Goal: Communication & Community: Connect with others

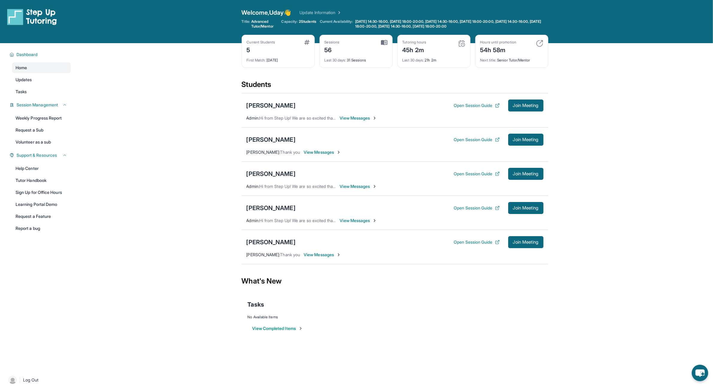
click at [359, 188] on span "View Messages" at bounding box center [358, 186] width 37 height 6
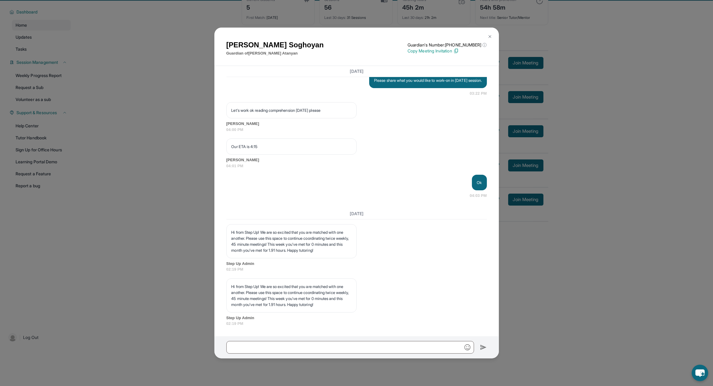
scroll to position [43, 0]
click at [329, 347] on input "text" at bounding box center [351, 347] width 248 height 13
type input "**********"
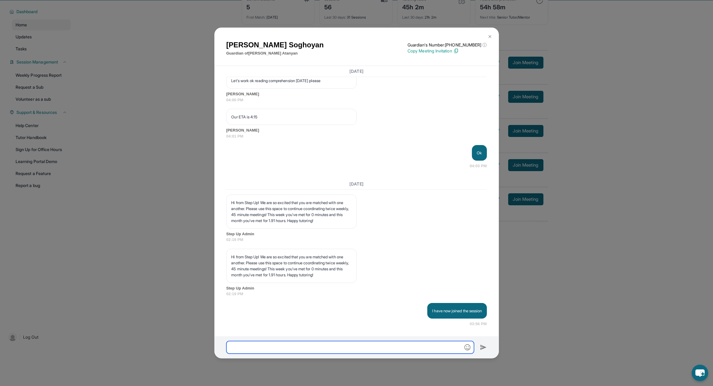
scroll to position [4987, 0]
click at [561, 272] on div "[PERSON_NAME] Guardian of [PERSON_NAME] Guardian's Number: [PHONE_NUMBER] ⓘ Thi…" at bounding box center [356, 193] width 713 height 386
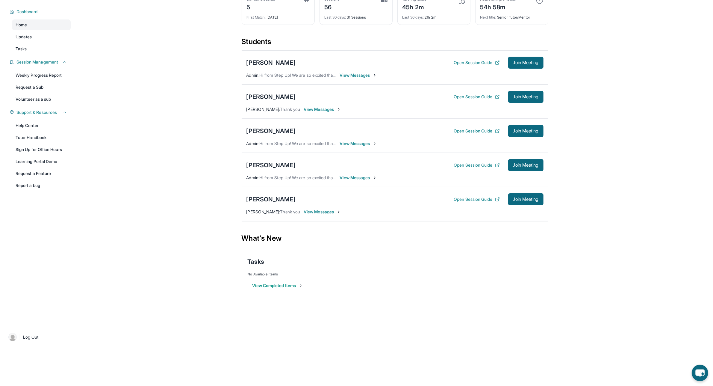
click at [351, 141] on span "View Messages" at bounding box center [358, 144] width 37 height 6
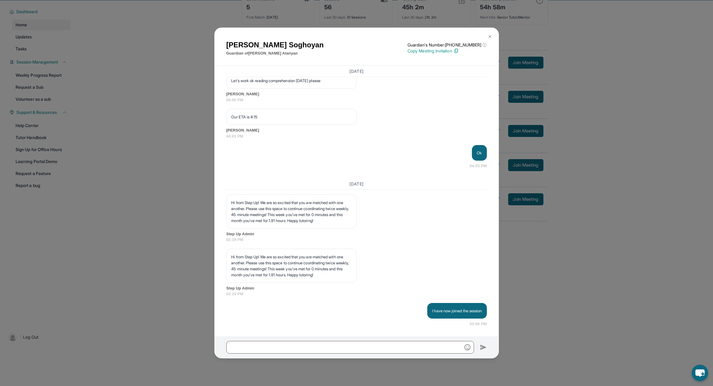
click at [493, 34] on button at bounding box center [490, 37] width 12 height 12
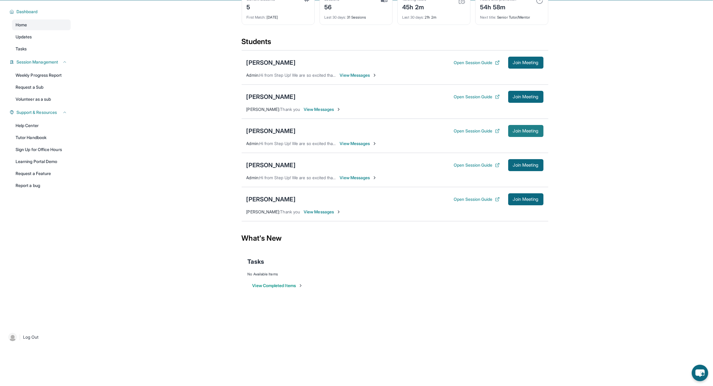
click at [532, 132] on span "Join Meeting" at bounding box center [526, 131] width 26 height 4
click at [266, 131] on div "[PERSON_NAME]" at bounding box center [271, 131] width 49 height 8
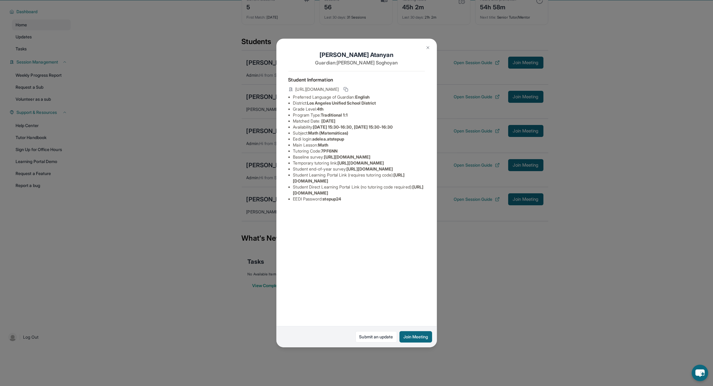
click at [430, 46] on img at bounding box center [428, 47] width 5 height 5
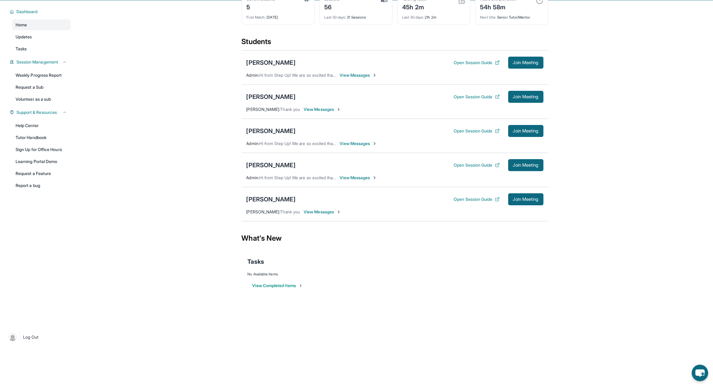
click at [359, 142] on span "View Messages" at bounding box center [358, 144] width 37 height 6
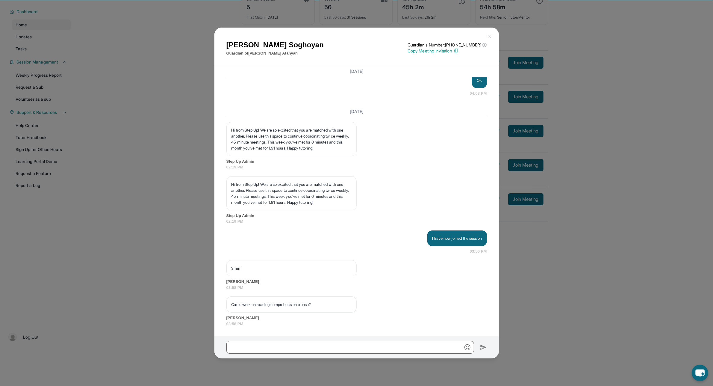
scroll to position [5060, 0]
click at [342, 352] on input "text" at bounding box center [351, 347] width 248 height 13
type input "****"
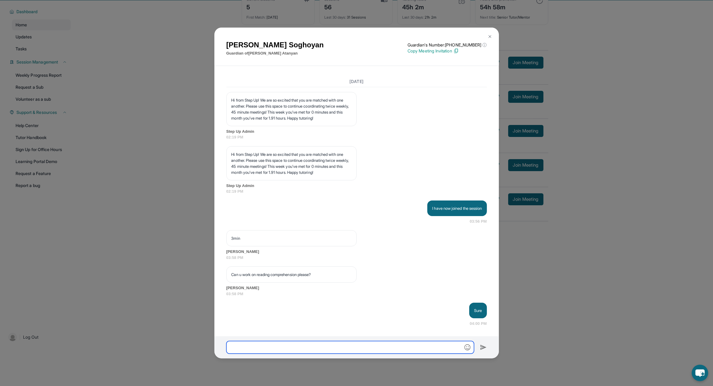
scroll to position [5090, 0]
drag, startPoint x: 491, startPoint y: 34, endPoint x: 494, endPoint y: 34, distance: 3.0
click at [492, 34] on button at bounding box center [490, 37] width 12 height 12
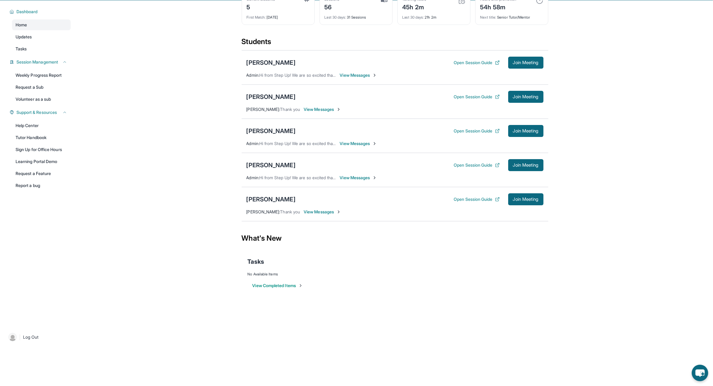
click at [354, 142] on span "View Messages" at bounding box center [358, 144] width 37 height 6
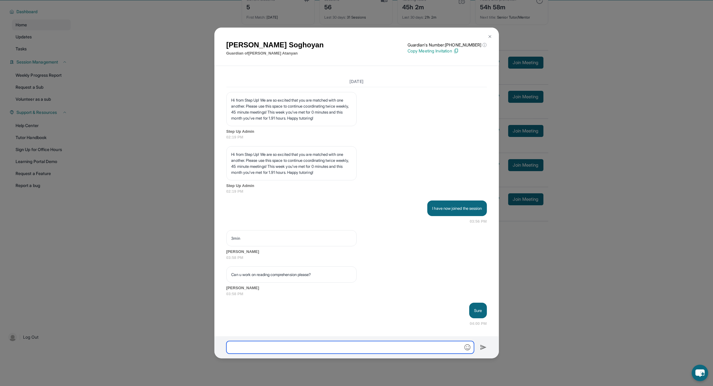
click at [281, 348] on input "text" at bounding box center [351, 347] width 248 height 13
type input "**********"
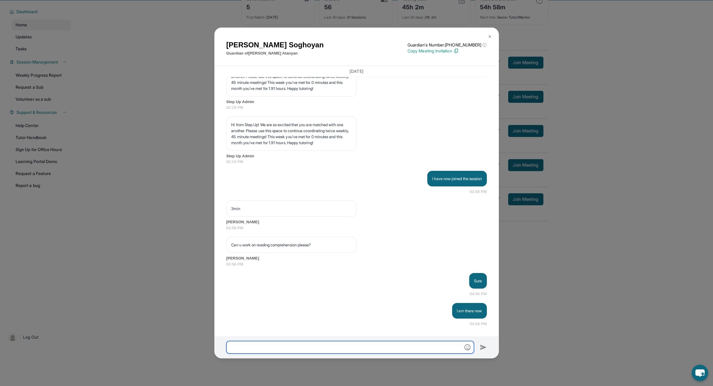
scroll to position [5120, 0]
click at [492, 35] on img at bounding box center [490, 36] width 5 height 5
